Goal: Transaction & Acquisition: Purchase product/service

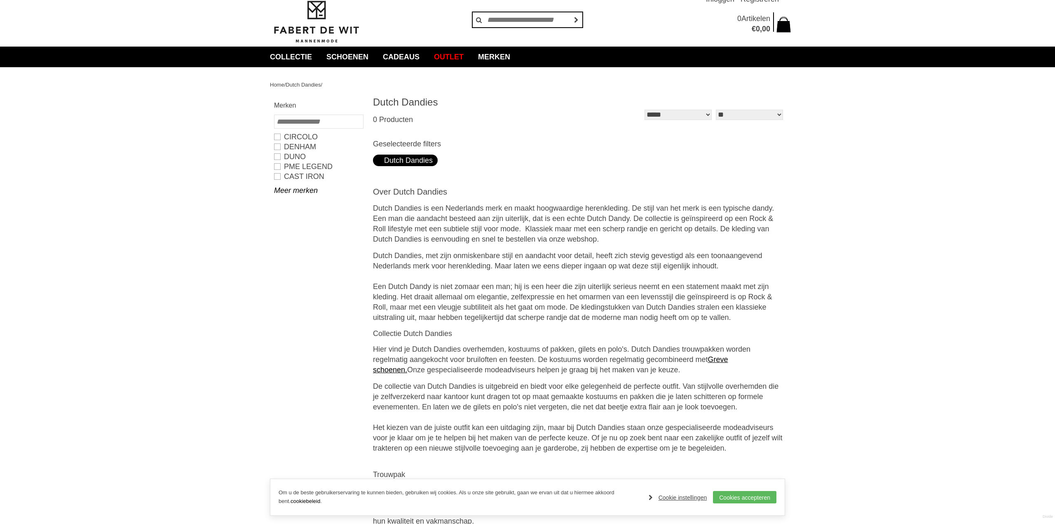
scroll to position [53, 0]
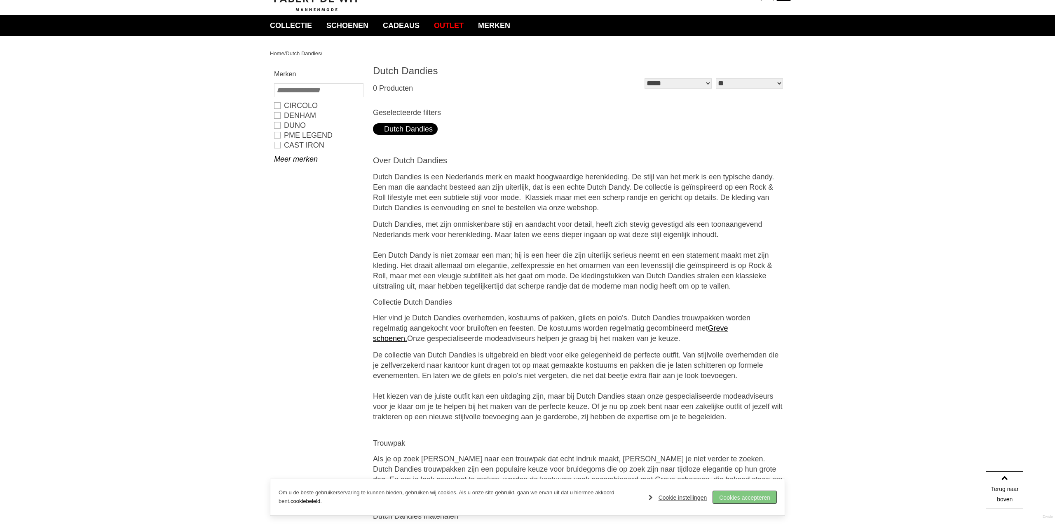
click at [753, 497] on link "Cookies accepteren" at bounding box center [744, 497] width 63 height 12
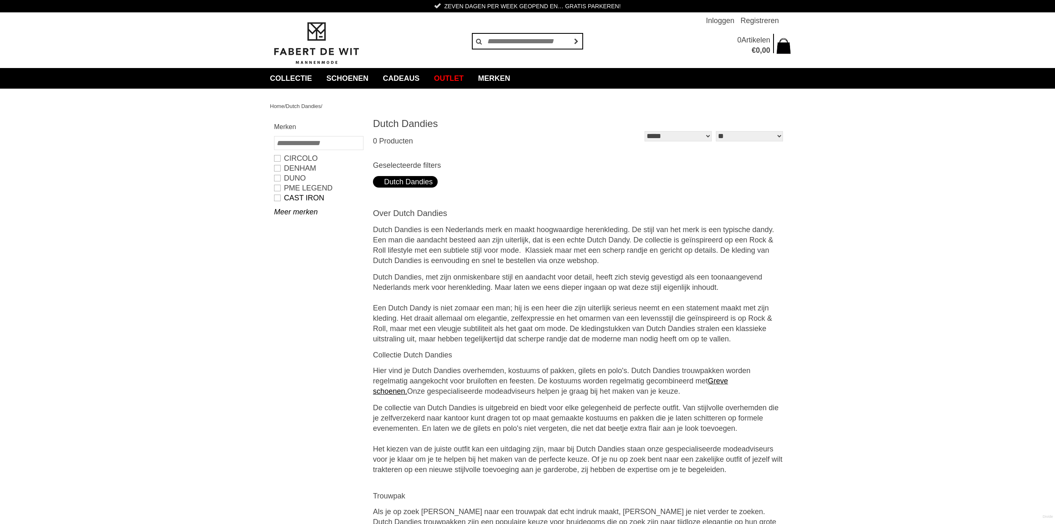
click at [276, 198] on link "CAST IRON" at bounding box center [318, 198] width 89 height 10
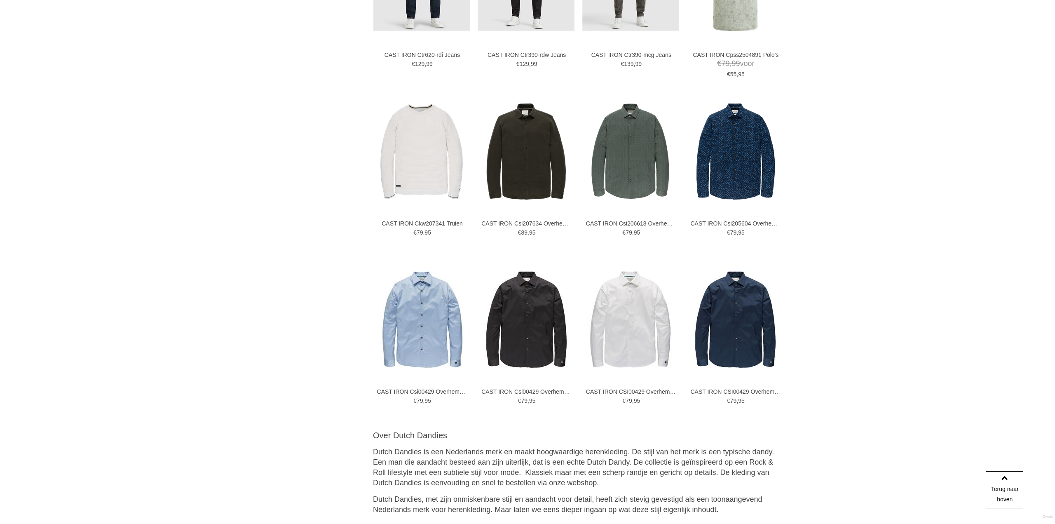
scroll to position [1228, 0]
